Goal: Find specific page/section: Find specific page/section

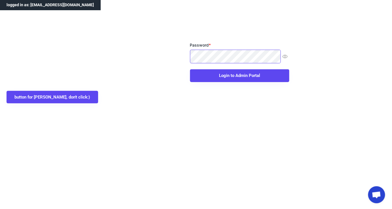
scroll to position [4, 0]
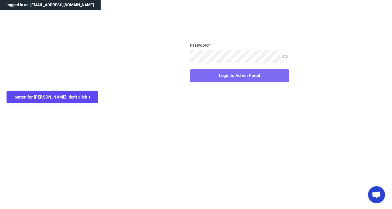
click at [210, 79] on button "Login to Admin Portal" at bounding box center [239, 75] width 99 height 13
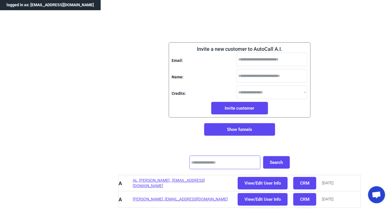
click at [206, 163] on input "input" at bounding box center [224, 162] width 71 height 14
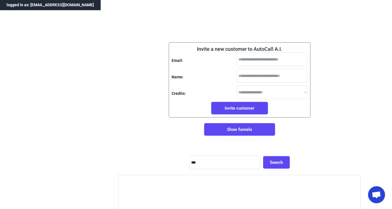
click at [205, 160] on input "input" at bounding box center [224, 162] width 71 height 14
type input "**********"
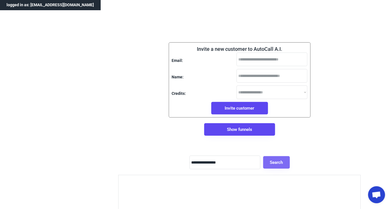
click at [281, 163] on button "Search" at bounding box center [276, 162] width 27 height 12
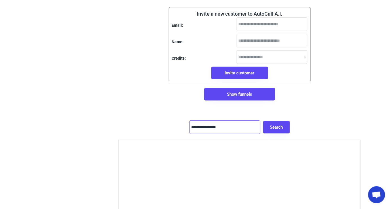
scroll to position [0, 0]
